Goal: Information Seeking & Learning: Learn about a topic

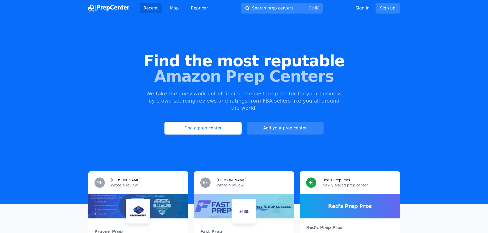
click at [196, 123] on link "Find a prep center" at bounding box center [202, 128] width 77 height 13
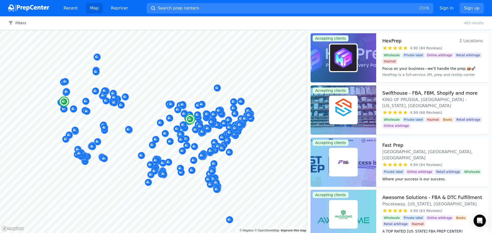
click at [365, 59] on div at bounding box center [343, 57] width 66 height 49
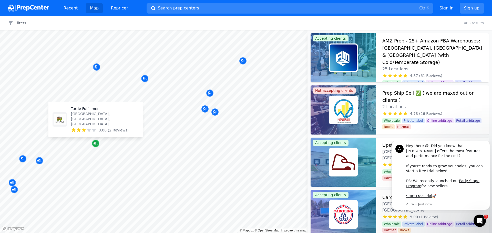
click at [95, 144] on icon "Map marker" at bounding box center [96, 143] width 4 height 5
click at [87, 111] on p "Turtle Fulfillment" at bounding box center [105, 108] width 68 height 5
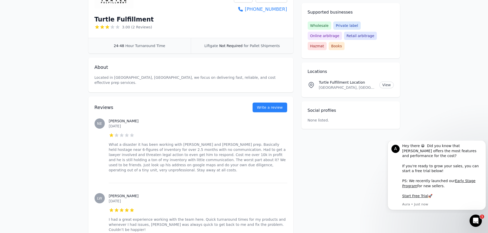
scroll to position [102, 0]
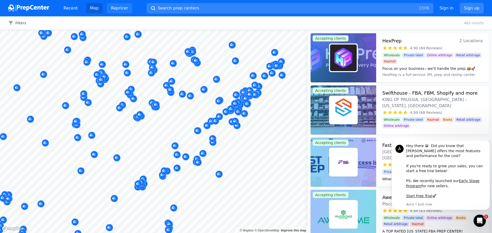
click at [119, 6] on link "Repricer" at bounding box center [119, 8] width 25 height 10
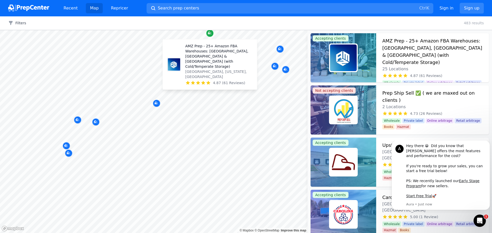
click at [212, 34] on div "Map marker" at bounding box center [209, 33] width 7 height 7
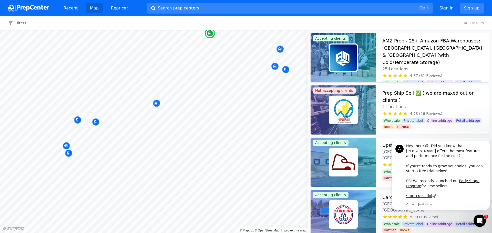
click at [337, 52] on img at bounding box center [343, 58] width 27 height 27
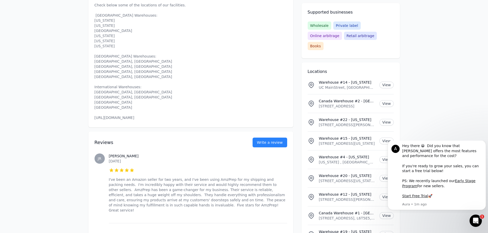
scroll to position [256, 0]
